Goal: Transaction & Acquisition: Book appointment/travel/reservation

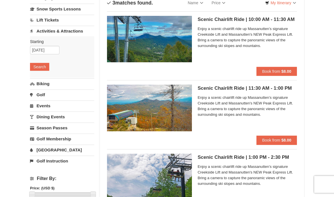
scroll to position [45, 0]
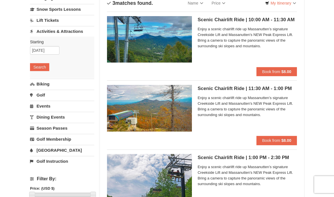
click at [232, 144] on button "Book from $8.00" at bounding box center [276, 140] width 40 height 9
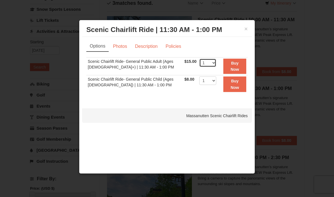
click at [212, 63] on select "1 2 3 4 5 6 7 8 9 10 11 12 13 14 15 16 17 18 19 20 21 22" at bounding box center [207, 63] width 17 height 8
select select "4"
click at [175, 49] on link "Policies" at bounding box center [173, 46] width 23 height 11
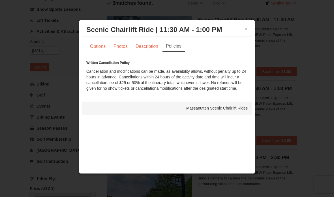
click at [153, 50] on link "Description" at bounding box center [147, 46] width 30 height 11
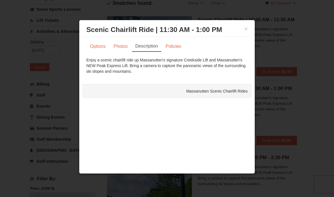
click at [127, 51] on link "Photos" at bounding box center [120, 46] width 21 height 11
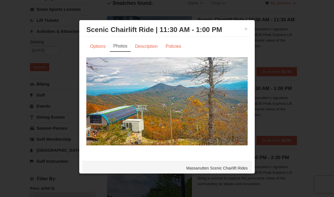
click at [100, 51] on link "Options" at bounding box center [97, 46] width 23 height 11
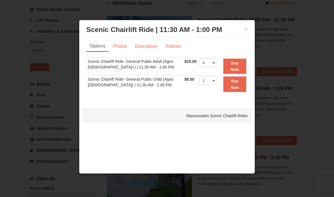
click at [232, 68] on button "Buy Now" at bounding box center [234, 67] width 23 height 16
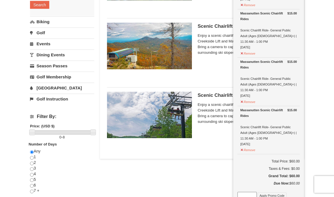
scroll to position [107, 0]
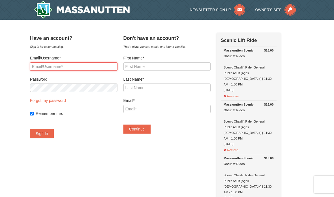
click at [104, 70] on input "Email/Username*" at bounding box center [73, 66] width 87 height 8
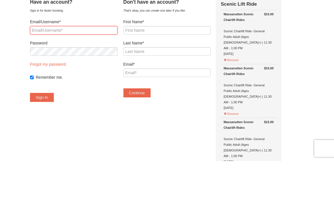
type input "[EMAIL_ADDRESS][DOMAIN_NAME]"
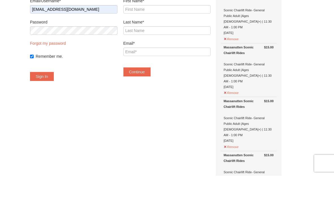
scroll to position [57, 0]
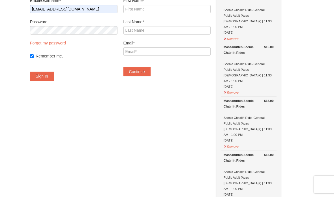
click at [51, 78] on button "Sign In" at bounding box center [42, 76] width 24 height 9
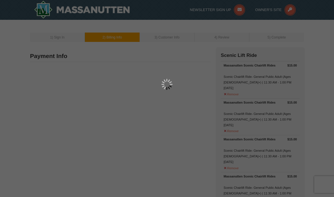
type input "[STREET_ADDRESS]"
type input "Blackstone"
type input "23824"
type input "434"
type input "294"
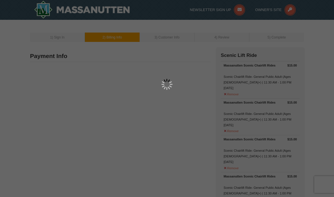
type input "0435"
type input "gilgabriella@yahoo.com"
select select "VA"
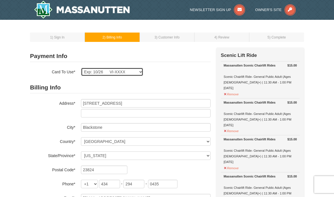
click at [133, 74] on select "Exp: 10/26 VI-XXXX Exp: 10/26 VI-XXXX New Card" at bounding box center [112, 72] width 62 height 8
select select
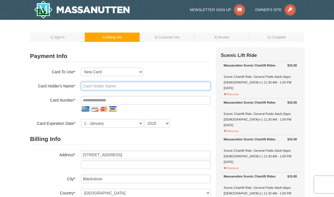
click at [137, 84] on input "text" at bounding box center [146, 86] width 130 height 8
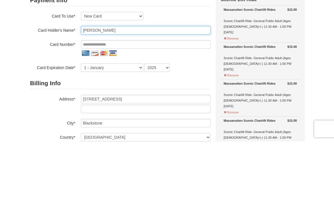
type input "Gabriella M Gil"
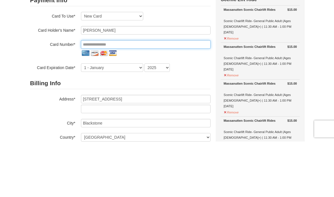
click at [154, 96] on input "tel" at bounding box center [146, 100] width 130 height 8
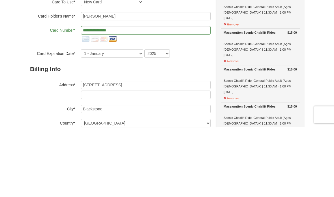
scroll to position [70, 0]
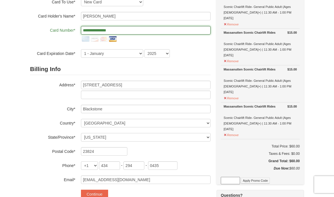
type input "**********"
click at [121, 53] on select "1 - January 2 - February 3 - March 4 - April 5 - May 6 - June 7 - July 8 - Augu…" at bounding box center [112, 53] width 62 height 8
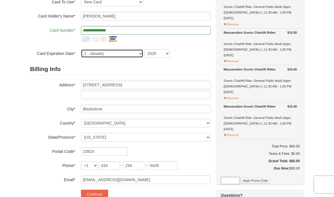
select select "3"
click at [162, 53] on select "2025 2026 2027 2028 2029 2030 2031 2032 2033 2034" at bounding box center [156, 53] width 25 height 8
select select "2032"
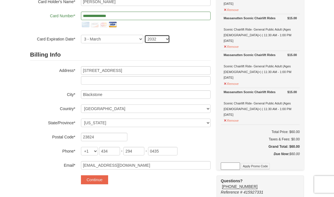
scroll to position [86, 0]
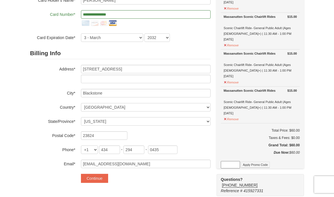
click at [101, 174] on button "Continue" at bounding box center [94, 178] width 27 height 9
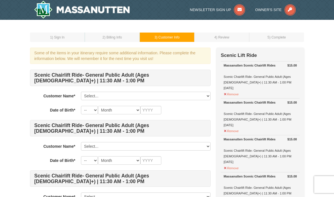
scroll to position [0, 0]
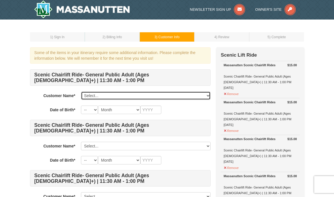
click at [160, 97] on select "Select... [PERSON_NAME] [PERSON_NAME] Add New..." at bounding box center [146, 95] width 130 height 8
select select "23926379"
select select "13"
select select "01"
type input "1995"
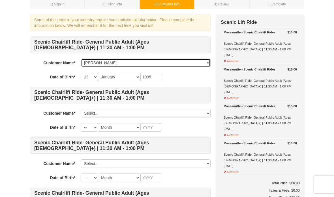
scroll to position [37, 0]
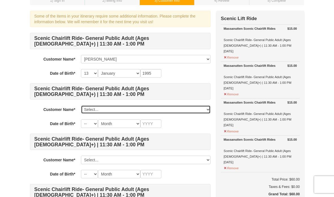
click at [180, 113] on select "Select... Gabriella Gil Michaela Green Add New..." at bounding box center [146, 109] width 130 height 8
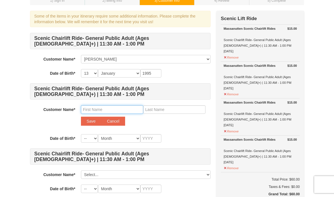
click at [122, 111] on input "text" at bounding box center [112, 109] width 62 height 8
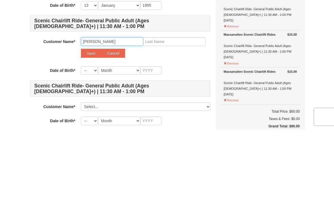
type input "Colleen"
click at [183, 105] on input "text" at bounding box center [174, 109] width 62 height 8
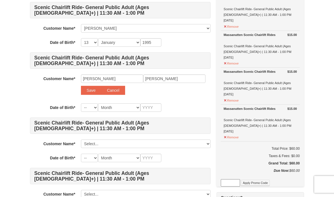
scroll to position [67, 0]
type input "Wrenn"
click at [89, 110] on select "-- 01 02 03 04 05 06 07 08 09 10 11 12 13 14 15 16 17 18 19 20 21 22 23 24 25 2…" at bounding box center [89, 108] width 17 height 8
click at [88, 106] on select "-- 01 02 03 04 05 06 07 08 09 10 11 12 13 14 15 16 17 18 19 20 21 22 23 24 25 2…" at bounding box center [89, 108] width 17 height 8
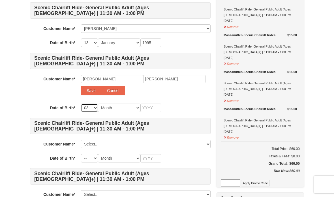
select select "05"
click at [125, 111] on select "Month January February March April May June July August September October Novem…" at bounding box center [119, 108] width 42 height 8
select select "03"
click at [155, 106] on input "text" at bounding box center [150, 108] width 21 height 8
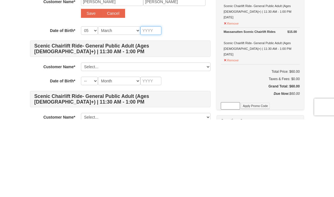
type input "2"
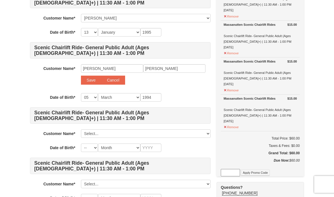
scroll to position [78, 0]
type input "1994"
click at [87, 82] on button "Save" at bounding box center [91, 80] width 20 height 9
select select
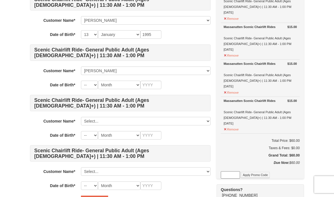
scroll to position [75, 0]
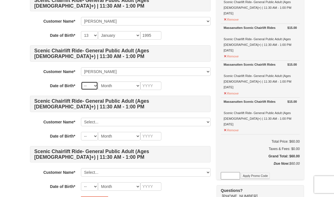
click at [91, 89] on select "-- 01 02 03 04 05 06 07 08 09 10 11 12 13 14 15 16 17 18 19 20 21 22 23 24 25 2…" at bounding box center [89, 85] width 17 height 8
click at [91, 86] on select "-- 01 02 03 04 05 06 07 08 09 10 11 12 13 14 15 16 17 18 19 20 21 22 23 24 25 2…" at bounding box center [89, 85] width 17 height 8
select select "05"
click at [116, 88] on select "Month January February March April May June July August September October Novem…" at bounding box center [119, 85] width 42 height 8
select select "03"
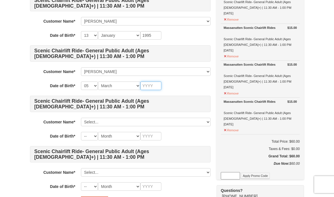
click at [151, 87] on input "text" at bounding box center [150, 85] width 21 height 8
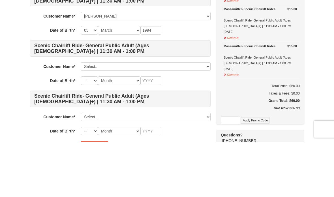
scroll to position [130, 0]
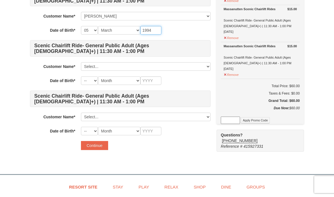
type input "1994"
click at [175, 70] on select "Select... Gabriella Gil Michaela Green Colleen Wrenn Add New..." at bounding box center [146, 66] width 130 height 8
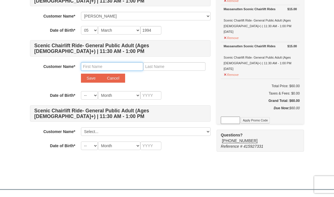
click at [123, 68] on input "text" at bounding box center [112, 66] width 62 height 8
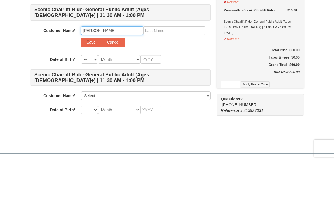
type input "Amanda"
click at [169, 63] on input "text" at bounding box center [174, 67] width 62 height 8
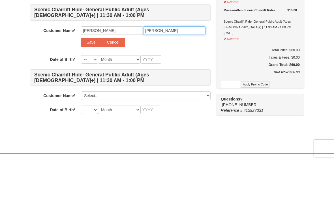
type input "Clements"
click at [90, 74] on button "Save" at bounding box center [91, 78] width 20 height 9
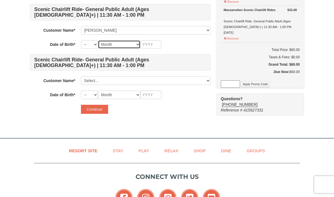
click at [124, 45] on select "Month January February March April May June July August September October Novem…" at bounding box center [119, 44] width 42 height 8
select select "06"
click at [91, 45] on select "-- 01 02 03 04 05 06 07 08 09 10 11 12 13 14 15 16 17 18 19 20 21 22 23 24 25 2…" at bounding box center [89, 44] width 17 height 8
select select "05"
click at [156, 46] on input "text" at bounding box center [150, 44] width 21 height 8
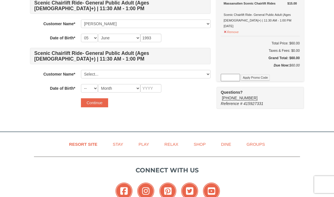
scroll to position [173, 0]
type input "1993"
click at [140, 73] on select "Select... Gabriella Gil Michaela Green Colleen Wrenn Amanda Clements Add New..." at bounding box center [146, 74] width 130 height 8
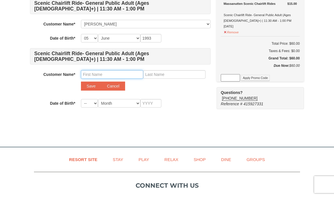
click at [129, 76] on input "text" at bounding box center [112, 74] width 62 height 8
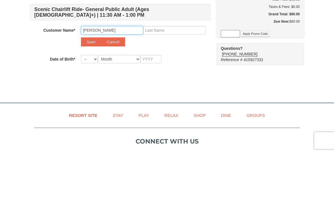
type input "Leigh Ann"
click at [174, 70] on input "text" at bounding box center [174, 74] width 62 height 8
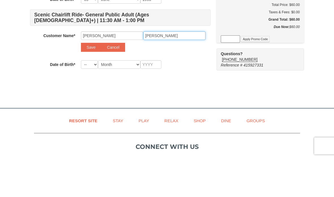
type input "Jones"
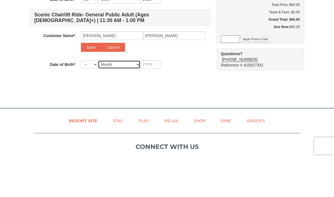
click at [124, 99] on select "Month January February March April May June July August September October Novem…" at bounding box center [119, 103] width 42 height 8
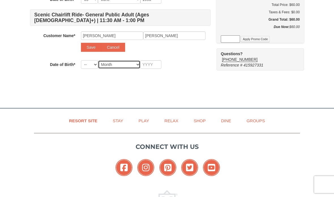
select select "07"
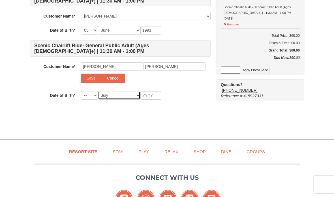
scroll to position [180, 0]
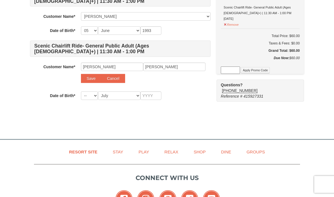
click at [90, 81] on button "Save" at bounding box center [91, 78] width 20 height 9
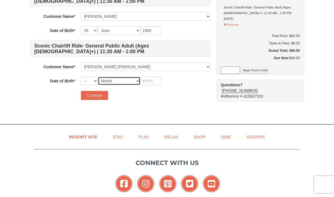
click at [128, 79] on select "Month January February March April May June July August September October Novem…" at bounding box center [119, 81] width 42 height 8
select select "07"
click at [88, 80] on select "-- 01 02 03 04 05 06 07 08 09 10 11 12 13 14 15 16 17 18 19 20 21 22 23 24 25 2…" at bounding box center [89, 81] width 17 height 8
select select "08"
click at [155, 80] on input "text" at bounding box center [150, 81] width 21 height 8
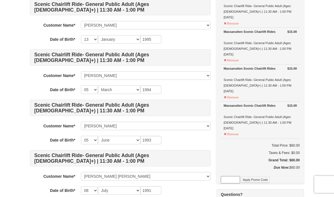
scroll to position [71, 0]
type input "1991"
click at [94, 140] on select "-- 01 02 03 04 05 06 07 08 09 10 11 12 13 14 15 16 17 18 19 20 21 22 23 24 25 2…" at bounding box center [89, 140] width 17 height 8
select select "04"
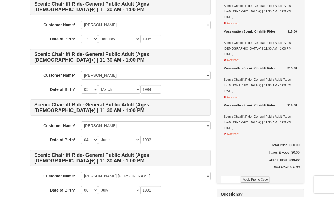
click at [192, 140] on div "-- 01 02 03 04 05 06 07 08 09 10 11 12 13 14 15 16 17 18 19 20 21 22 23 24 25 2…" at bounding box center [146, 139] width 130 height 8
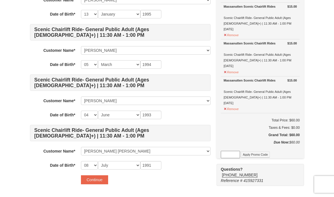
scroll to position [96, 0]
click at [102, 181] on button "Continue" at bounding box center [94, 179] width 27 height 9
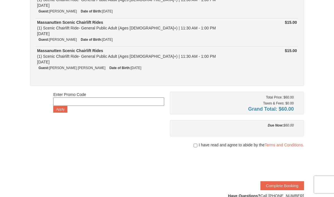
scroll to position [104, 0]
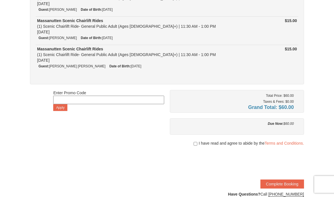
click at [195, 142] on input "checkbox" at bounding box center [195, 144] width 4 height 5
checkbox input "true"
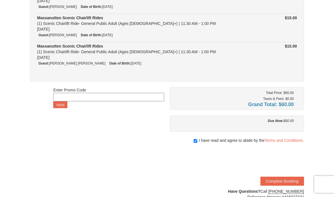
scroll to position [109, 0]
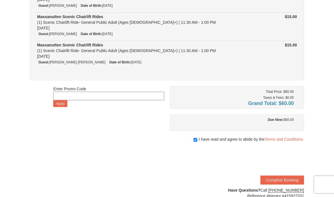
click at [288, 182] on button "Complete Booking" at bounding box center [282, 179] width 44 height 9
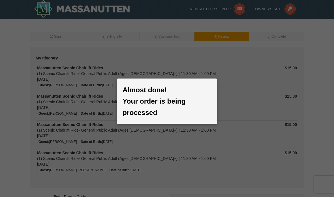
scroll to position [0, 0]
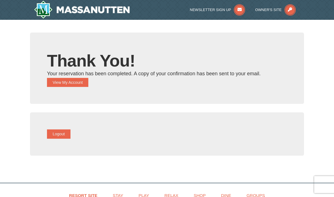
click at [88, 87] on button "View My Account" at bounding box center [67, 82] width 41 height 9
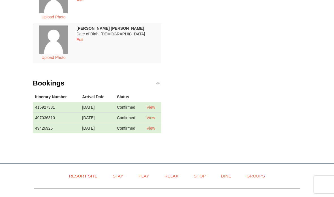
scroll to position [271, 0]
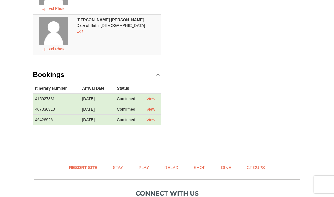
click at [154, 109] on link "View" at bounding box center [151, 109] width 8 height 5
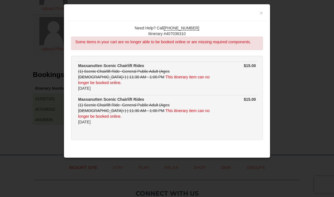
click at [169, 146] on button "Close" at bounding box center [166, 150] width 21 height 9
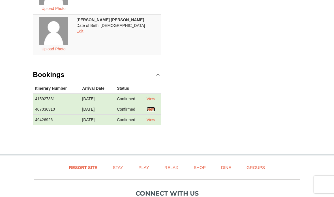
click at [155, 100] on link "View" at bounding box center [151, 98] width 8 height 5
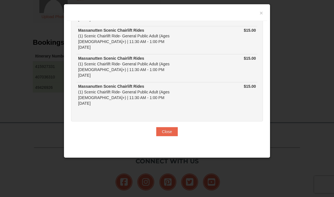
scroll to position [44, 0]
click at [170, 135] on button "Close" at bounding box center [166, 131] width 21 height 9
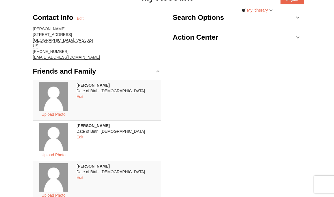
scroll to position [0, 0]
